Goal: Find specific page/section: Find specific page/section

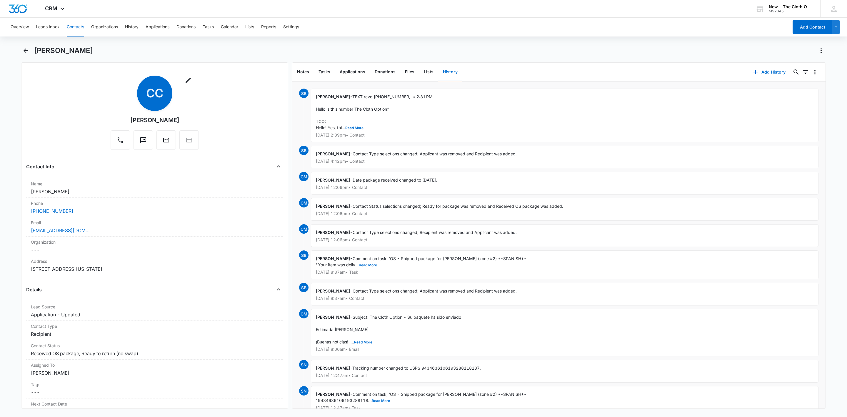
scroll to position [266, 0]
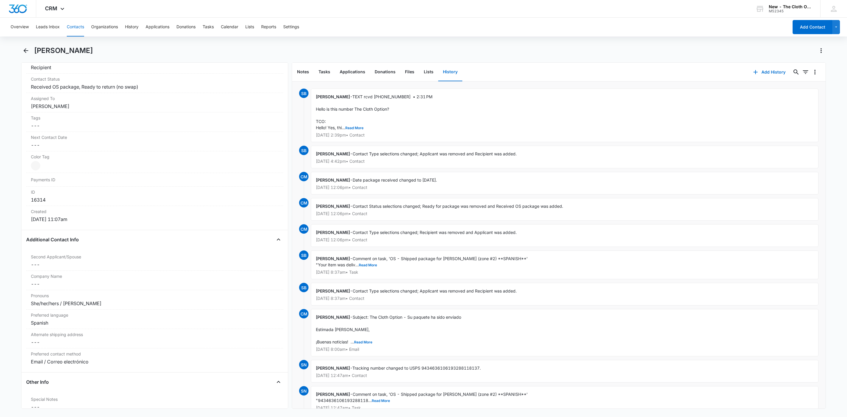
click at [74, 28] on button "Contacts" at bounding box center [75, 27] width 17 height 19
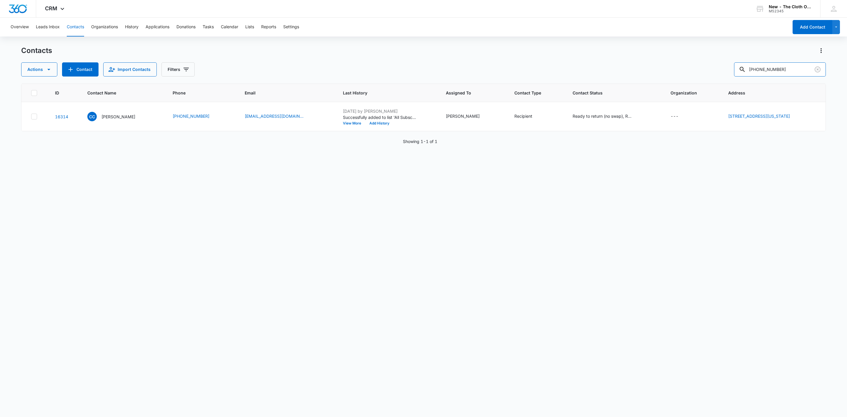
drag, startPoint x: 798, startPoint y: 70, endPoint x: 622, endPoint y: 74, distance: 176.2
click at [625, 73] on div "Actions Contact Import Contacts Filters [PHONE_NUMBER]" at bounding box center [423, 69] width 805 height 14
paste input "[EMAIL_ADDRESS][DOMAIN_NAME]"
type input "[EMAIL_ADDRESS][DOMAIN_NAME]"
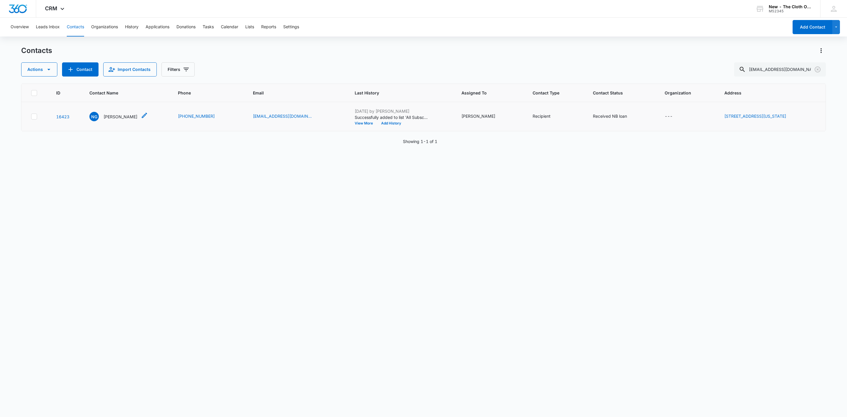
click at [114, 114] on p "[PERSON_NAME]" at bounding box center [121, 117] width 34 height 6
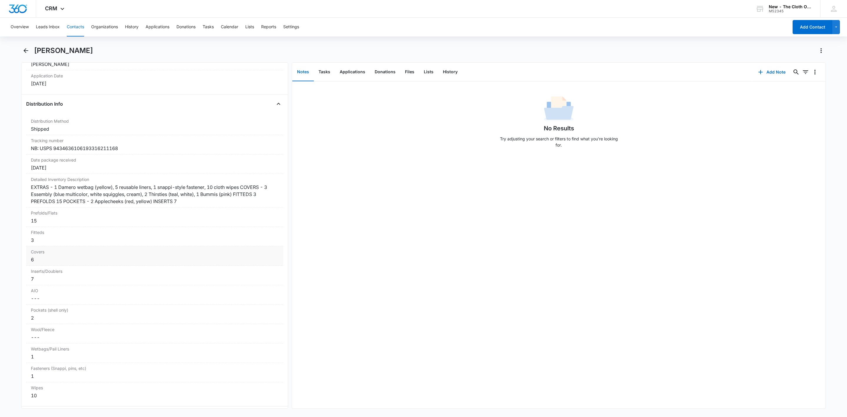
scroll to position [1367, 0]
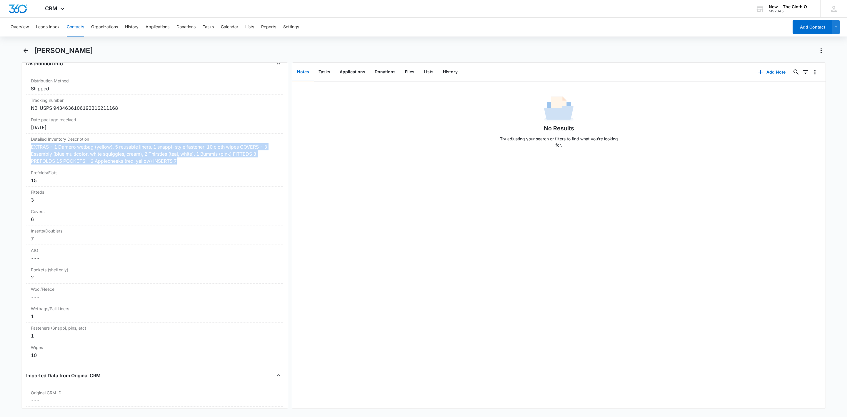
drag, startPoint x: 162, startPoint y: 176, endPoint x: 2, endPoint y: 154, distance: 161.2
click at [2, 154] on main "[PERSON_NAME] Remove NG [PERSON_NAME] Contact Info Name Cancel Save Changes [PE…" at bounding box center [423, 231] width 847 height 370
copy div "EXTRAS - 1 Damero wetbag (yellow), 5 reusable liners, 1 snappi-style fastener, …"
click at [271, 164] on div "EXTRAS - 1 Damero wetbag (yellow), 5 reusable liners, 1 snappi-style fastener, …" at bounding box center [155, 153] width 248 height 21
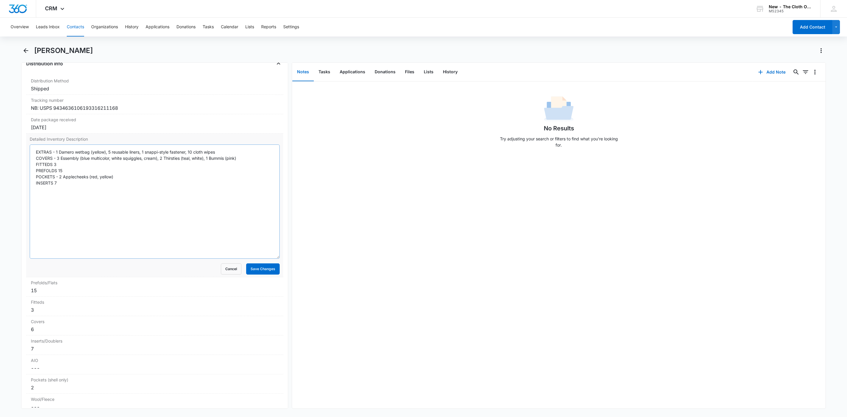
drag, startPoint x: 271, startPoint y: 184, endPoint x: 225, endPoint y: 256, distance: 85.3
click at [258, 258] on textarea "EXTRAS - 1 Damero wetbag (yellow), 5 reusable liners, 1 snappi-style fastener, …" at bounding box center [155, 201] width 250 height 114
drag, startPoint x: 37, startPoint y: 190, endPoint x: 18, endPoint y: 153, distance: 42.0
click at [18, 153] on main "[PERSON_NAME] Remove NG [PERSON_NAME] Contact Info Name Cancel Save Changes [PE…" at bounding box center [423, 231] width 847 height 370
click at [222, 281] on button "Cancel" at bounding box center [231, 275] width 21 height 11
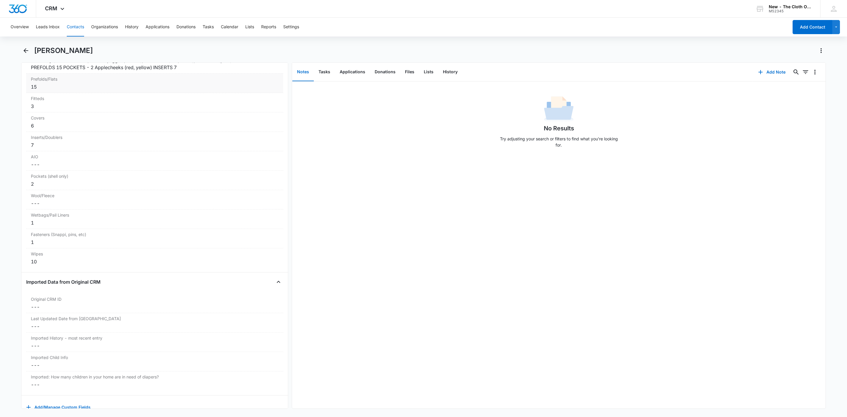
scroll to position [1490, 0]
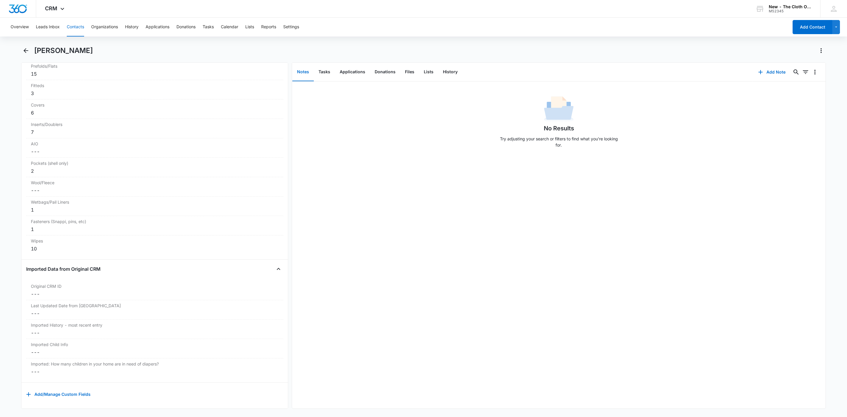
click at [85, 28] on div "Overview Leads Inbox Contacts Organizations History Applications Donations Task…" at bounding box center [397, 27] width 781 height 19
